Goal: Task Accomplishment & Management: Complete application form

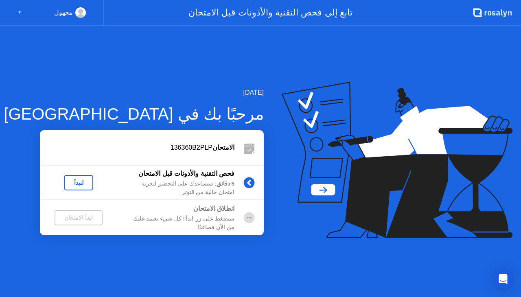
click at [80, 186] on div "لنبدأ" at bounding box center [78, 182] width 23 height 7
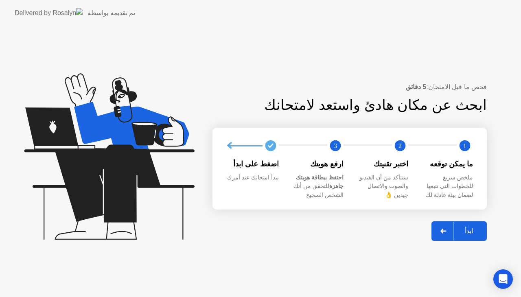
click at [473, 231] on div "ابدأ" at bounding box center [468, 231] width 31 height 8
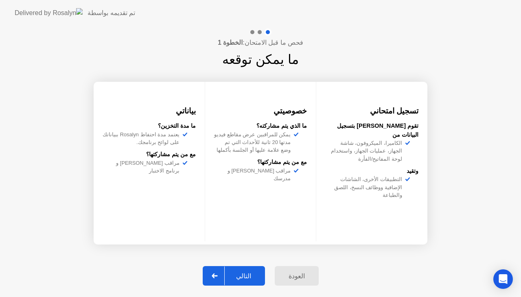
click at [249, 274] on div "التالي" at bounding box center [244, 276] width 38 height 8
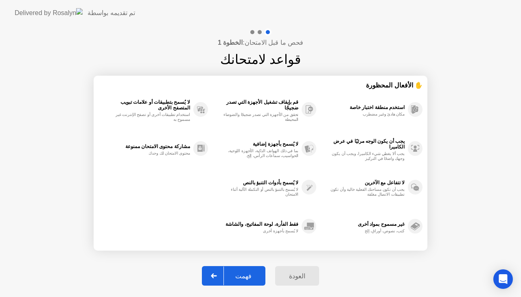
click at [242, 279] on div "فهمت" at bounding box center [243, 276] width 39 height 8
select select "**********"
select select "*******"
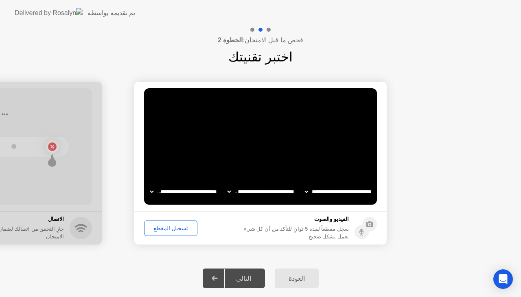
click at [242, 279] on div "التالي" at bounding box center [244, 279] width 38 height 8
click at [237, 280] on div "التالي" at bounding box center [244, 279] width 38 height 8
click at [219, 272] on div at bounding box center [215, 278] width 20 height 19
click at [161, 229] on div "تسجيل المقطع" at bounding box center [171, 228] width 48 height 7
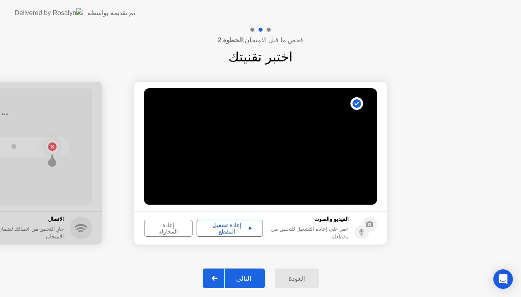
click at [229, 231] on div "إعادة تشغيل المقطع" at bounding box center [229, 228] width 61 height 13
click at [229, 222] on button "إعادة تشغيل المقطع" at bounding box center [230, 228] width 66 height 17
click at [248, 276] on div "التالي" at bounding box center [244, 279] width 38 height 8
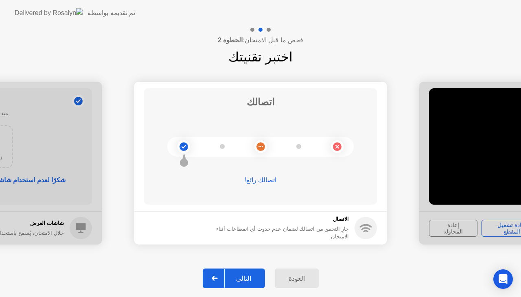
click at [246, 275] on div "التالي" at bounding box center [244, 279] width 38 height 8
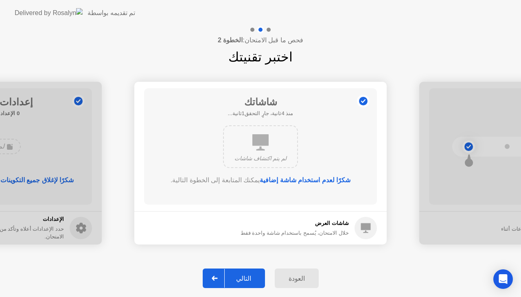
click at [246, 275] on div "التالي" at bounding box center [244, 279] width 38 height 8
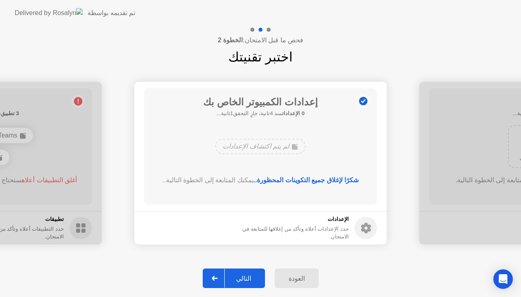
click at [246, 275] on div "التالي" at bounding box center [244, 279] width 38 height 8
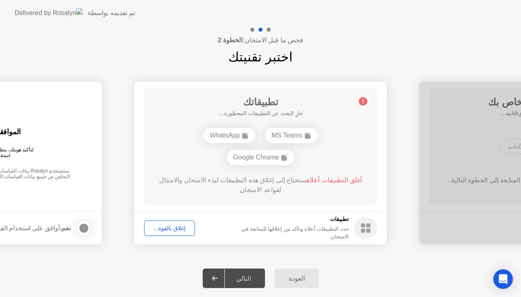
click at [167, 231] on div "إغلاق بالقوة..." at bounding box center [169, 228] width 45 height 7
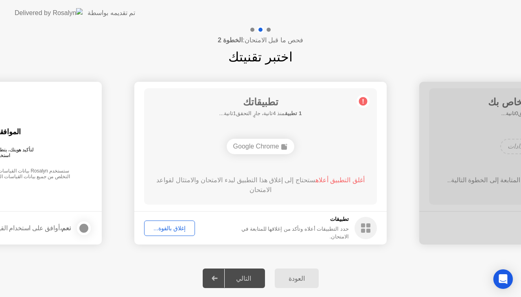
click at [171, 223] on button "إغلاق بالقوة..." at bounding box center [169, 228] width 51 height 15
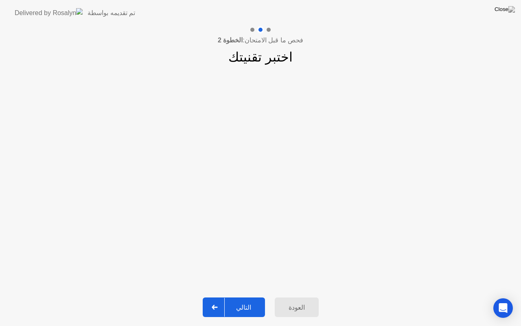
click at [245, 297] on div "التالي" at bounding box center [244, 307] width 38 height 8
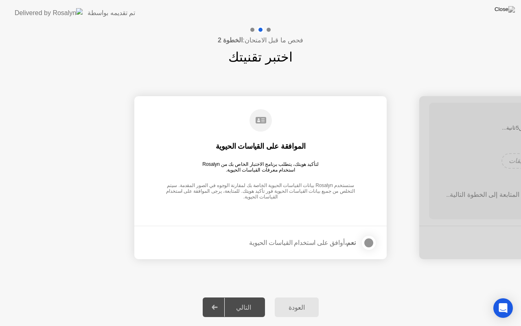
click at [369, 239] on div at bounding box center [369, 243] width 10 height 10
click at [247, 297] on div "التالي" at bounding box center [244, 307] width 38 height 8
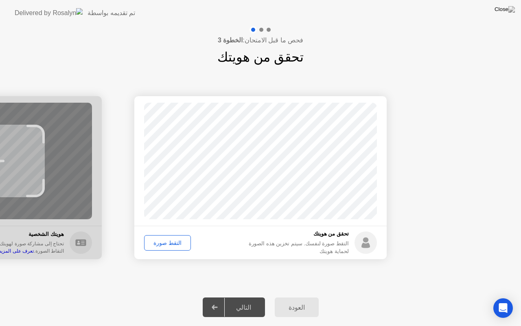
click at [167, 239] on div "التقط صورة" at bounding box center [167, 242] width 41 height 7
click at [246, 297] on div "التالي" at bounding box center [244, 307] width 38 height 8
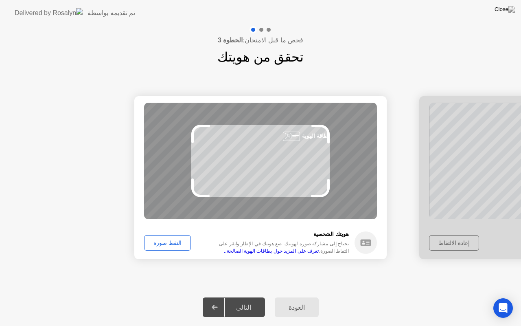
click at [164, 239] on div "التقط صورة" at bounding box center [167, 242] width 41 height 7
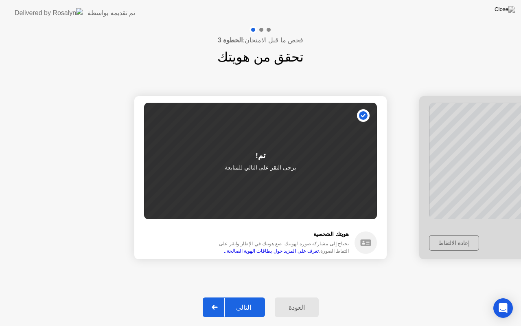
click at [252, 297] on button "التالي" at bounding box center [234, 307] width 62 height 20
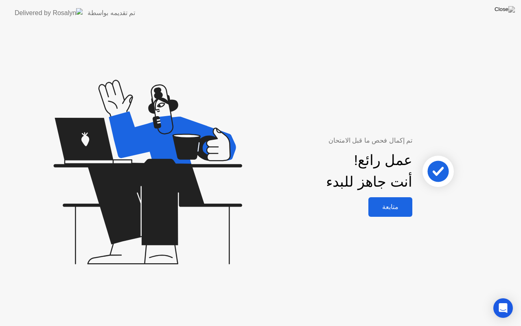
click at [391, 209] on div "متابعة" at bounding box center [390, 207] width 39 height 8
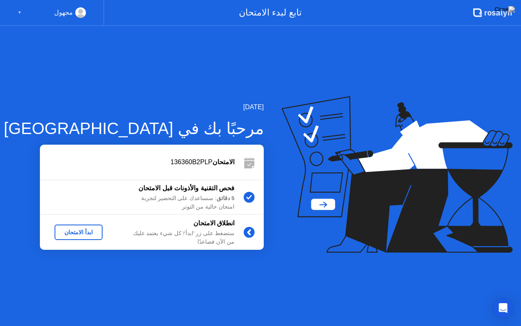
click at [92, 232] on div "ابدأ الامتحان" at bounding box center [79, 232] width 42 height 7
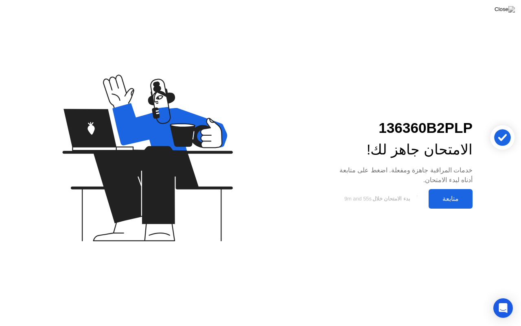
click at [458, 194] on div "متابعة" at bounding box center [450, 198] width 39 height 8
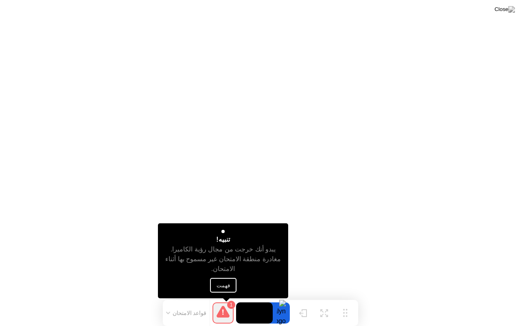
click at [225, 288] on button "فهمت" at bounding box center [223, 284] width 26 height 15
